Goal: Navigation & Orientation: Find specific page/section

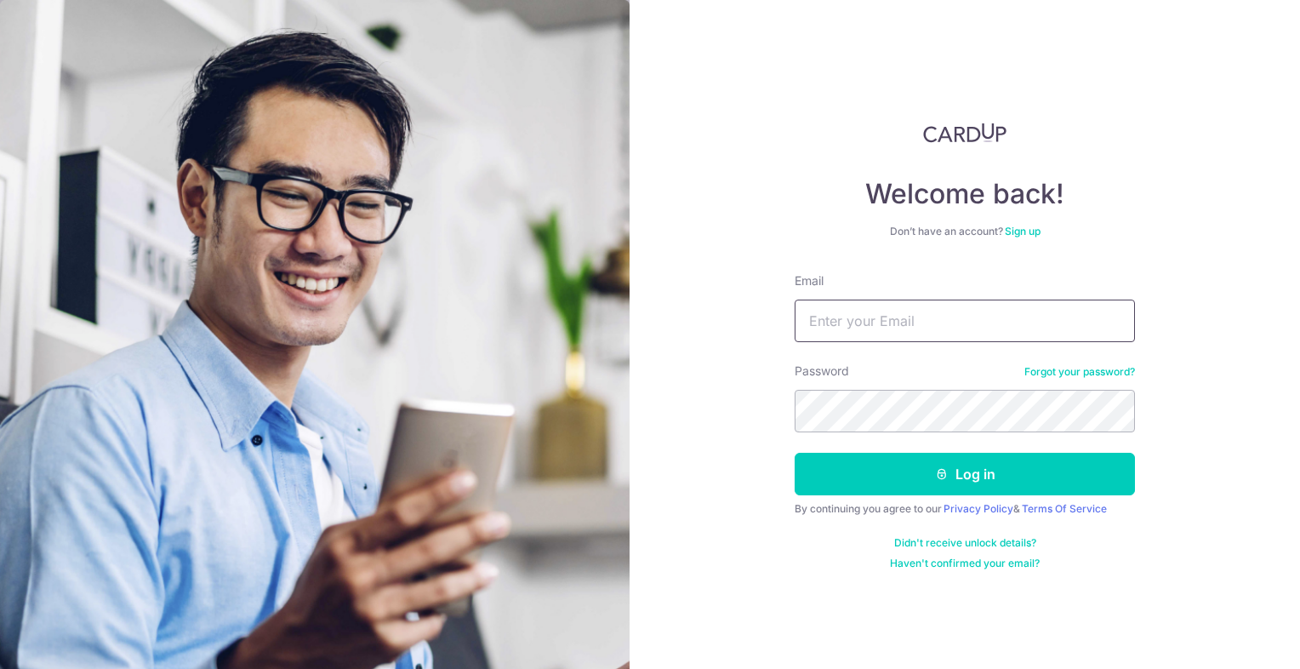
click at [936, 320] on input "Email" at bounding box center [965, 321] width 340 height 43
type input "[EMAIL_ADDRESS][DOMAIN_NAME]"
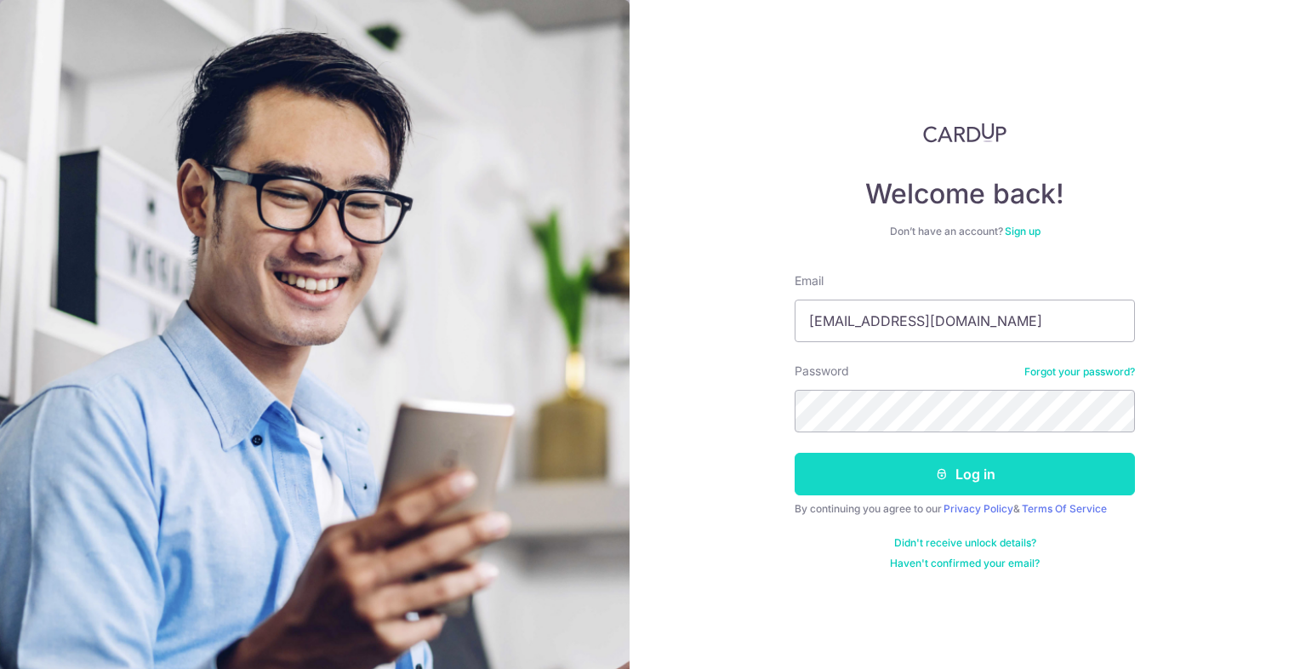
click at [912, 482] on button "Log in" at bounding box center [965, 474] width 340 height 43
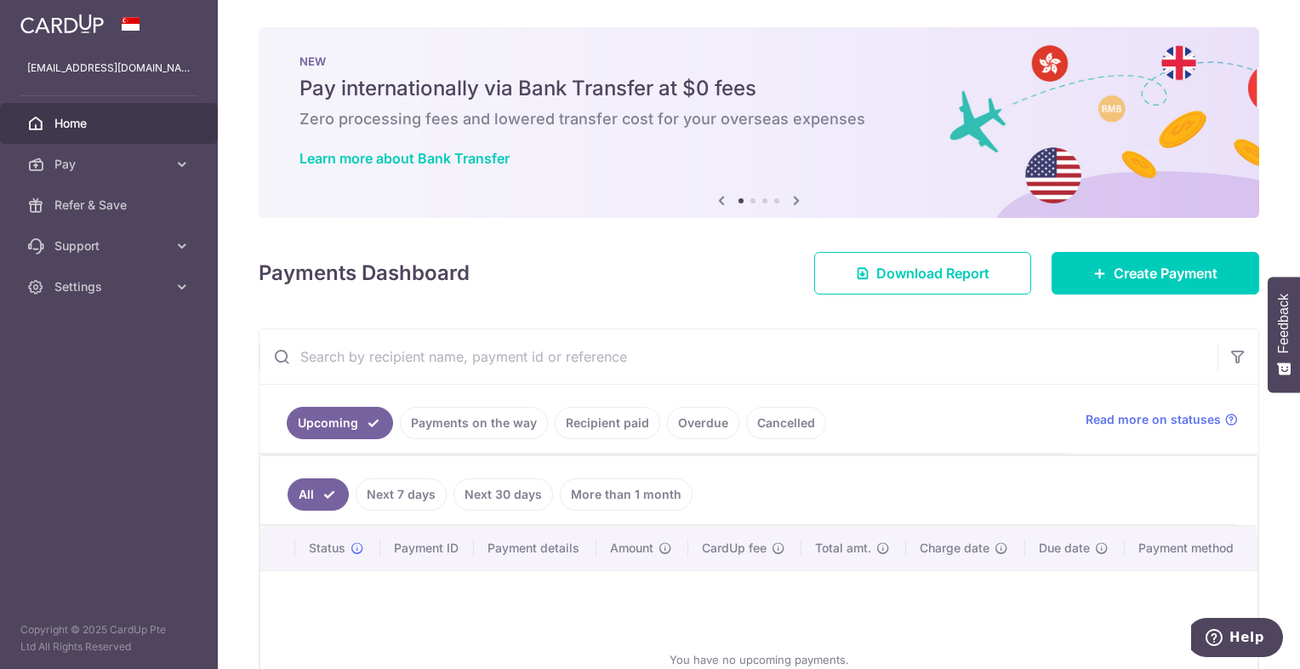
click at [787, 202] on icon at bounding box center [796, 200] width 20 height 21
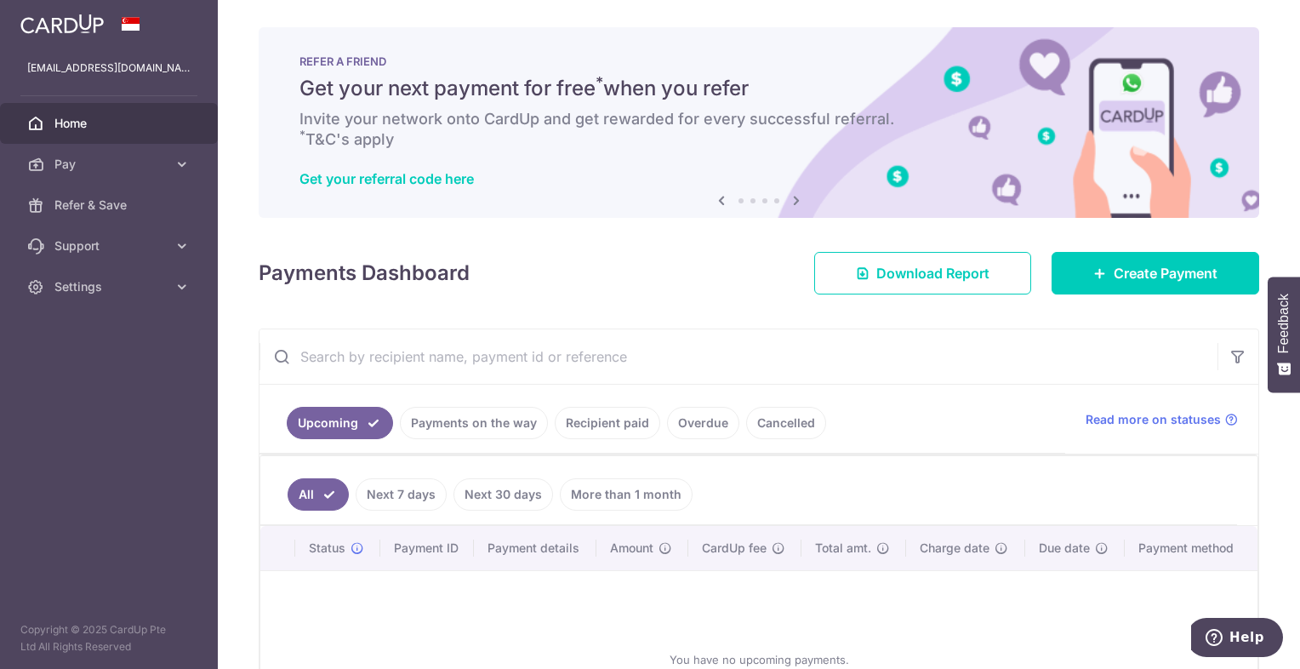
click at [788, 197] on icon at bounding box center [796, 200] width 20 height 21
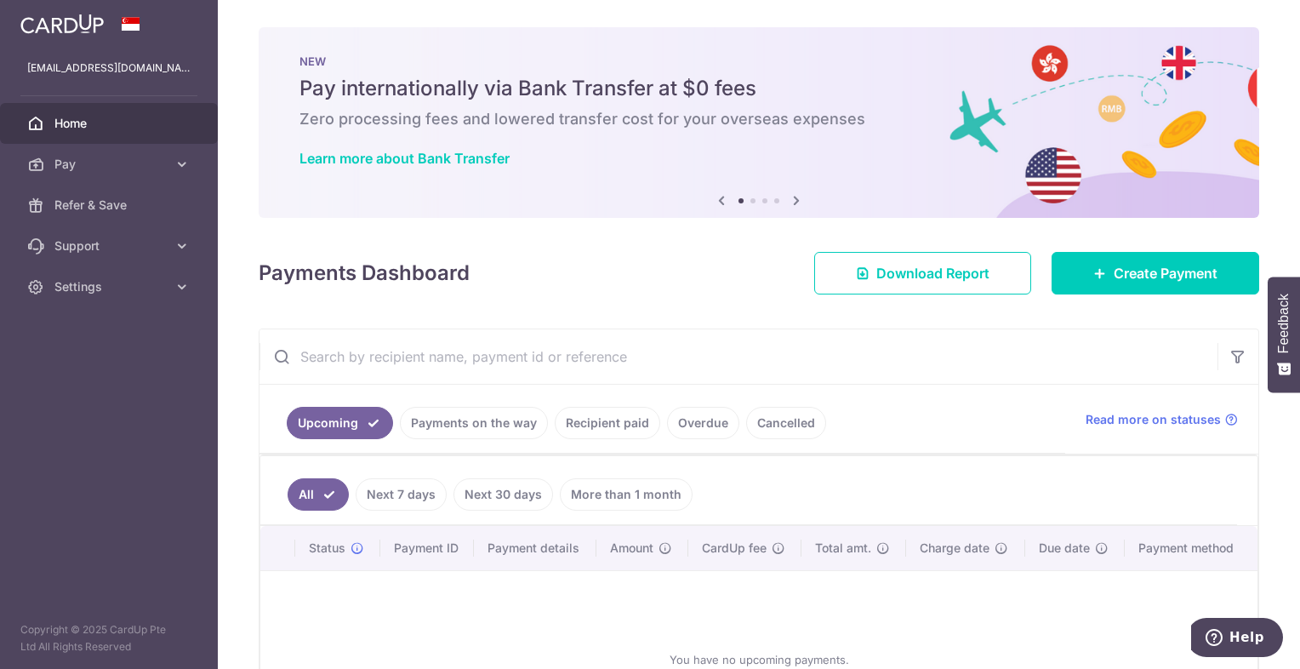
click at [788, 197] on icon at bounding box center [796, 200] width 20 height 21
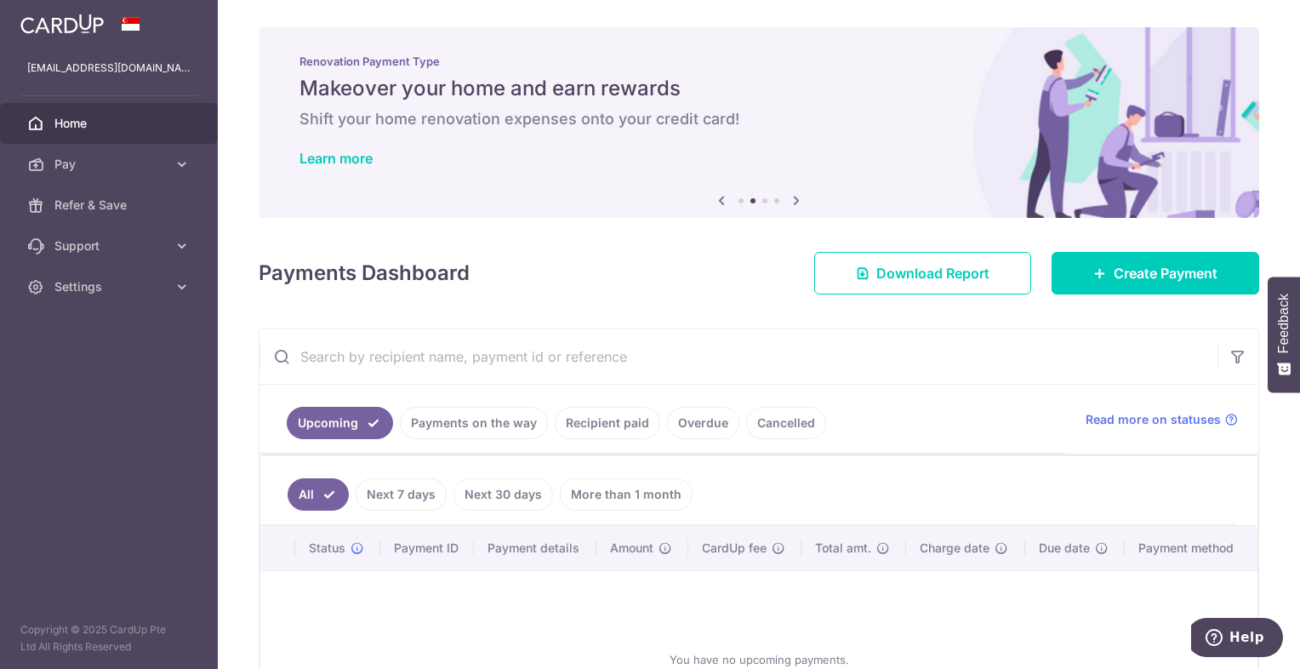
click at [788, 197] on icon at bounding box center [796, 200] width 20 height 21
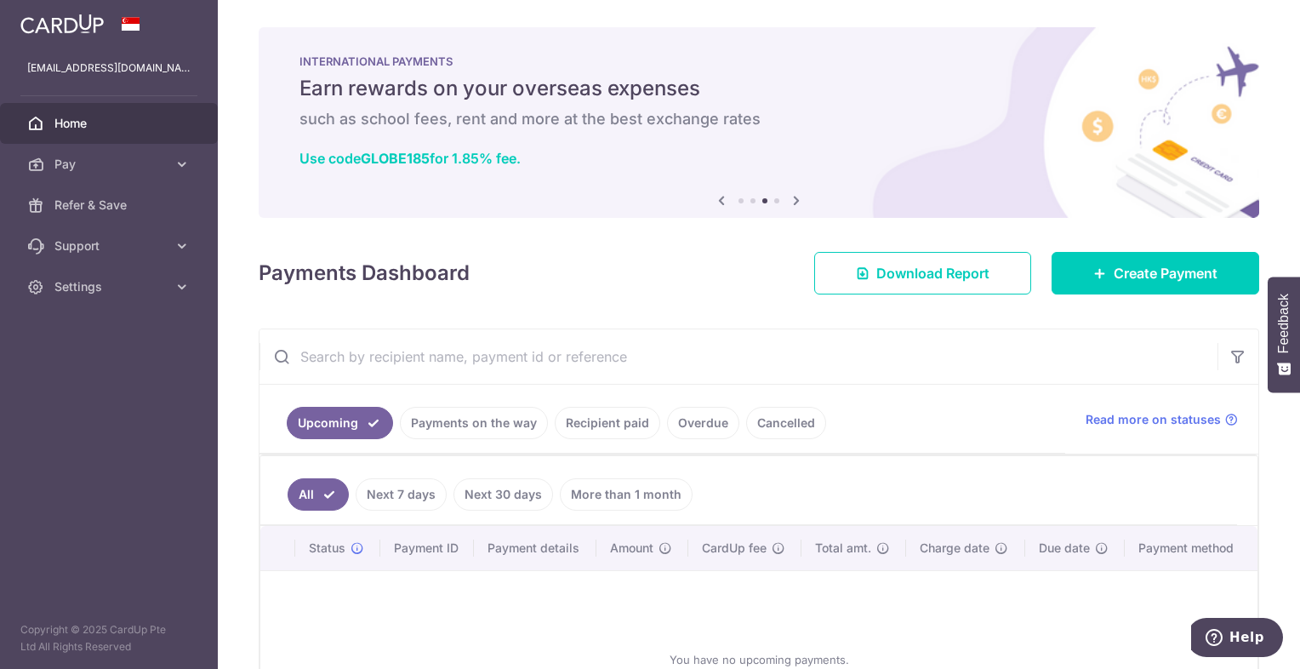
click at [788, 197] on icon at bounding box center [796, 200] width 20 height 21
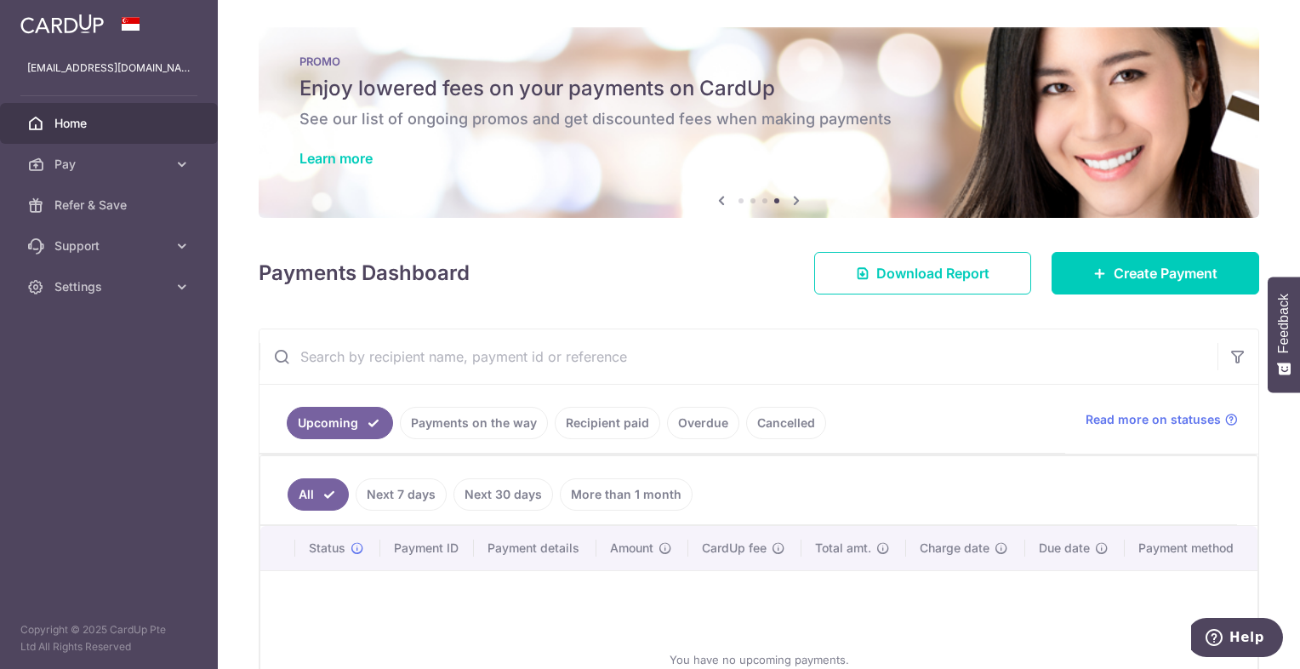
click at [844, 125] on h6 "See our list of ongoing promos and get discounted fees when making payments" at bounding box center [759, 119] width 919 height 20
click at [701, 124] on h6 "See our list of ongoing promos and get discounted fees when making payments" at bounding box center [759, 119] width 919 height 20
click at [351, 158] on link "Learn more" at bounding box center [336, 158] width 73 height 17
